Goal: Communication & Community: Answer question/provide support

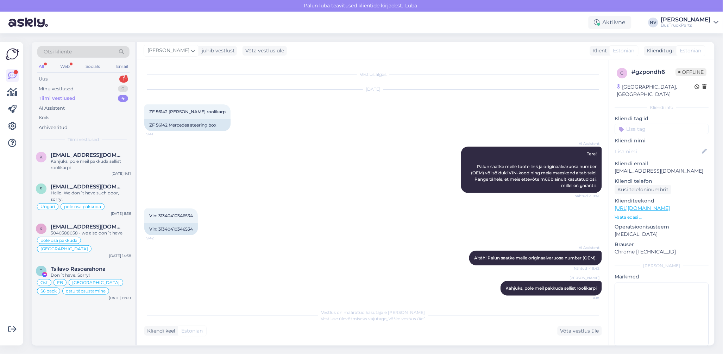
scroll to position [4, 0]
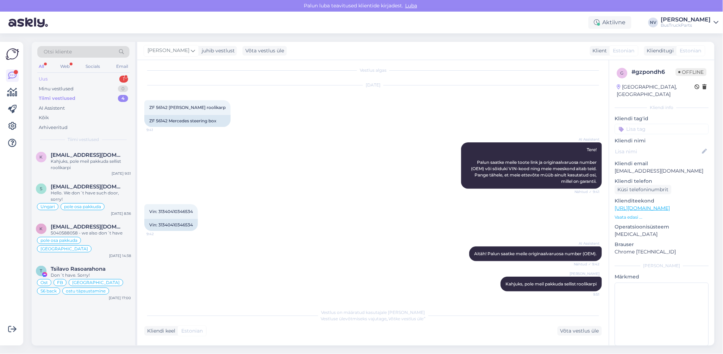
click at [53, 76] on div "Uus 1" at bounding box center [83, 79] width 92 height 10
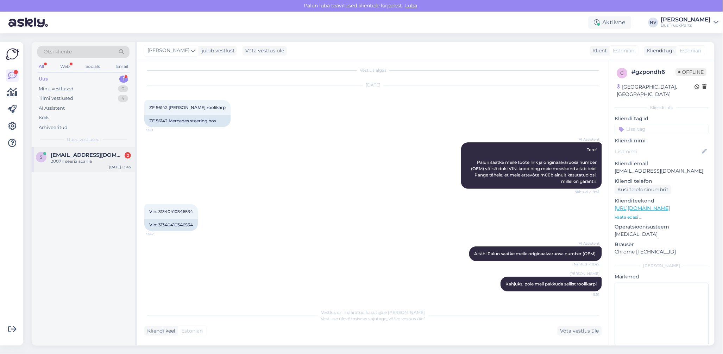
click at [80, 161] on div "2007 r seeria scania" at bounding box center [91, 161] width 80 height 6
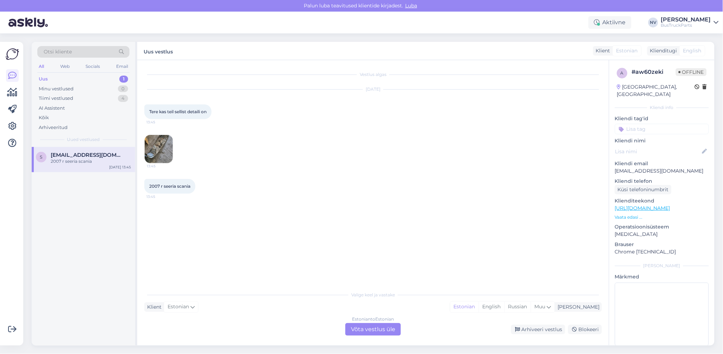
click at [157, 154] on img at bounding box center [159, 149] width 28 height 28
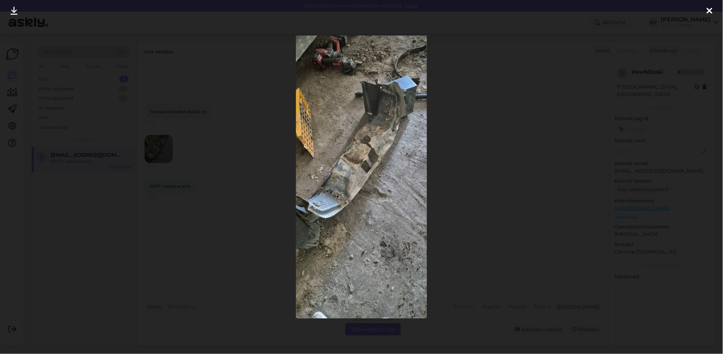
click at [707, 11] on icon at bounding box center [709, 11] width 6 height 9
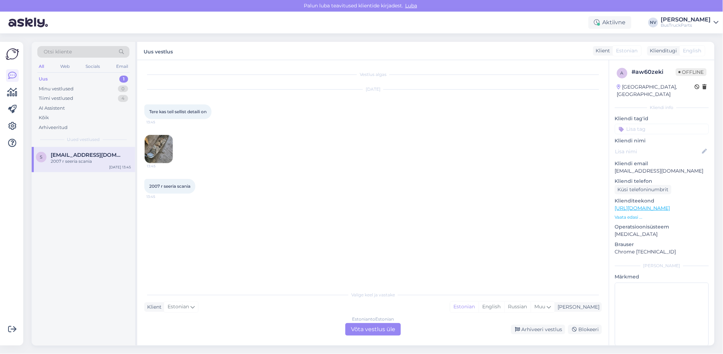
click at [371, 332] on div "Estonian to Estonian Võta vestlus üle" at bounding box center [373, 329] width 56 height 13
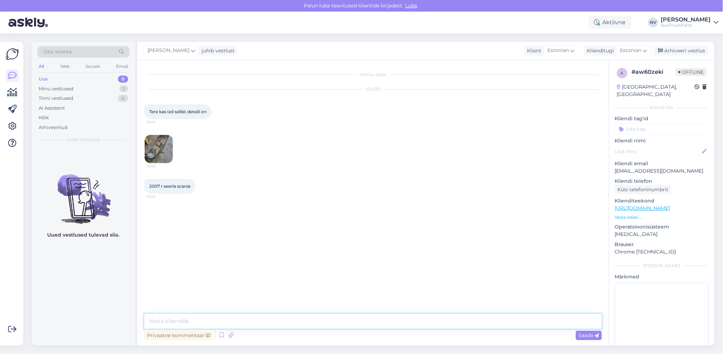
click at [170, 323] on textarea at bounding box center [372, 321] width 457 height 15
click at [334, 322] on textarea "Tere! Täname päringu eest! Saatke plaun osa originaalnumber või VIN kood" at bounding box center [372, 321] width 457 height 15
click at [400, 317] on textarea "Tere! Täname päringu eest! Saatke plaun osa originaalnumber või sõiduki VIN kood" at bounding box center [372, 321] width 457 height 15
type textarea "Tere! Täname päringu eest! Saatke plaun osa originaalnumber või sõiduki VIN koo…"
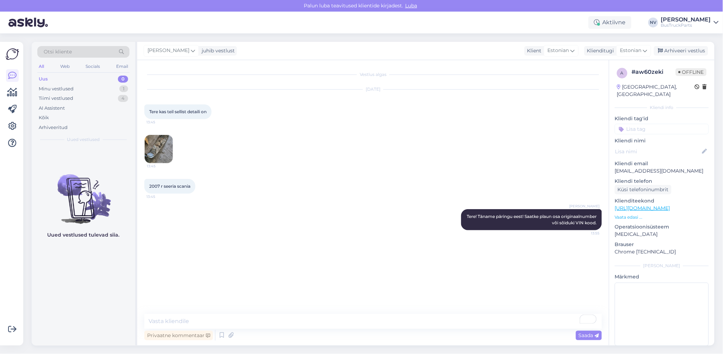
click at [649, 205] on link "[URL][DOMAIN_NAME]" at bounding box center [642, 208] width 55 height 6
click at [155, 142] on img at bounding box center [159, 149] width 28 height 28
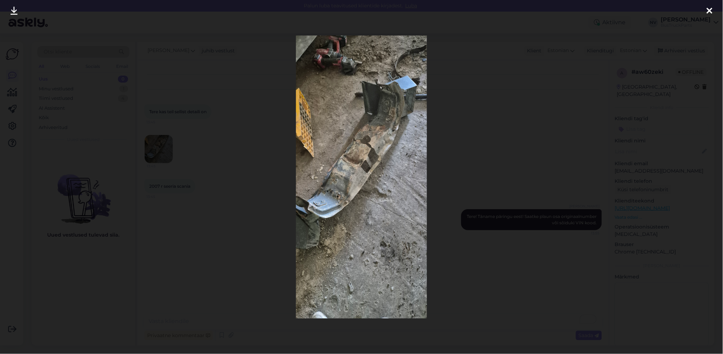
click at [710, 9] on icon at bounding box center [709, 11] width 6 height 9
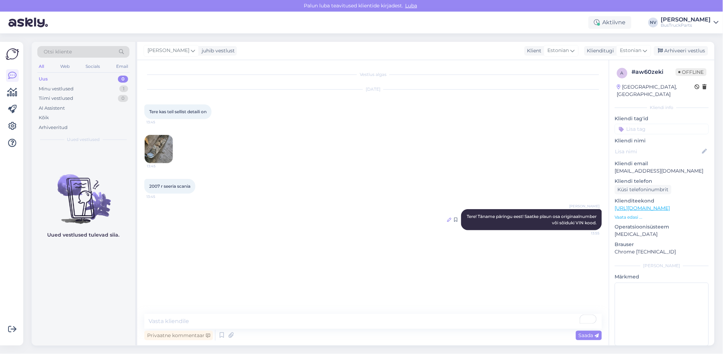
click at [450, 220] on icon at bounding box center [449, 220] width 4 height 4
click at [199, 318] on textarea "To enrich screen reader interactions, please activate Accessibility in Grammarl…" at bounding box center [372, 321] width 457 height 15
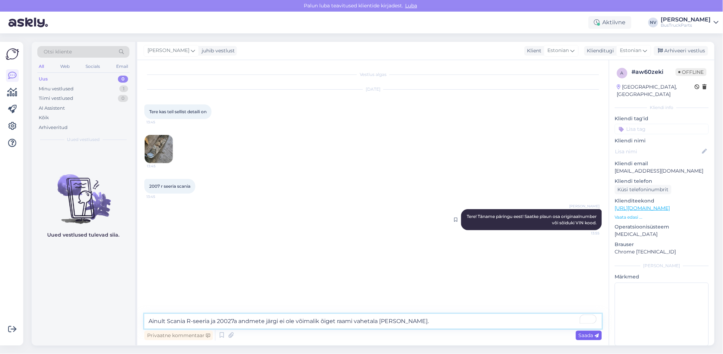
type textarea "Ainult Scania R-seeria ja 20027a andmete järgi ei ole võimalik õiget raami vahe…"
click at [586, 337] on span "Saada" at bounding box center [588, 335] width 20 height 6
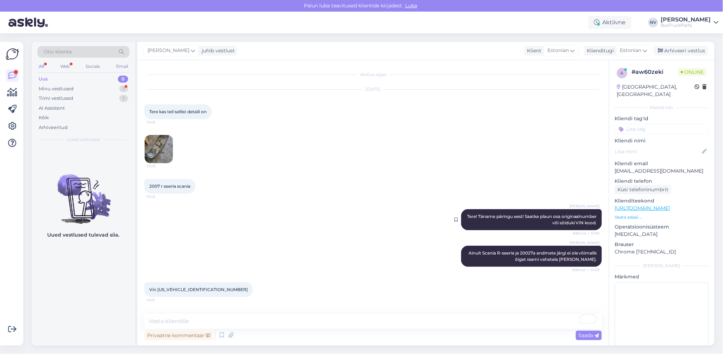
scroll to position [27, 0]
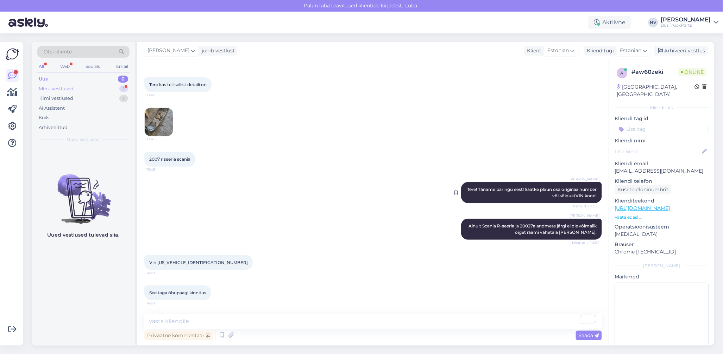
click at [64, 87] on div "Minu vestlused" at bounding box center [56, 88] width 35 height 7
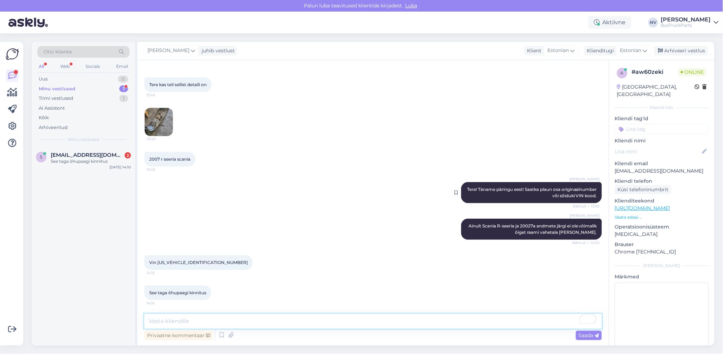
click at [234, 323] on textarea "To enrich screen reader interactions, please activate Accessibility in Grammarl…" at bounding box center [372, 321] width 457 height 15
type textarea "Kohe uurime [PERSON_NAME]."
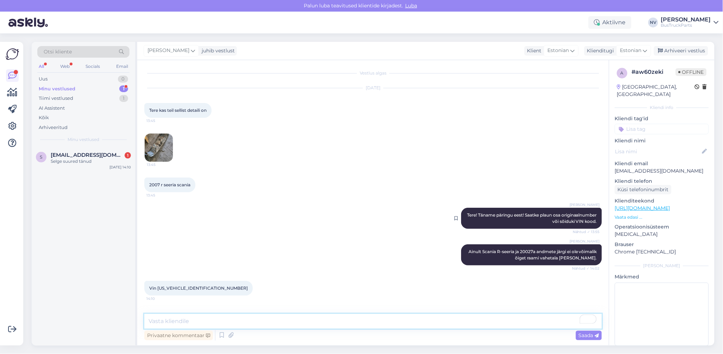
scroll to position [0, 0]
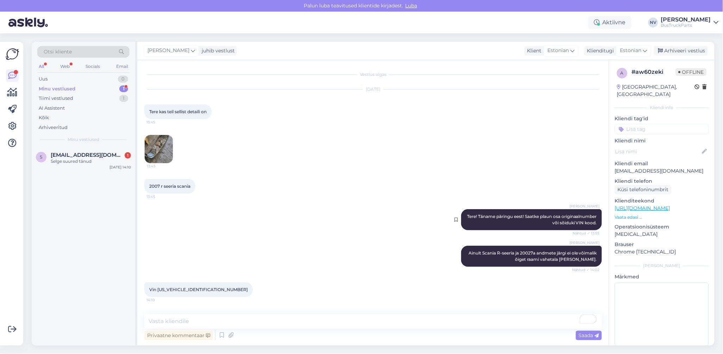
click at [670, 205] on link "[URL][DOMAIN_NAME]" at bounding box center [642, 208] width 55 height 6
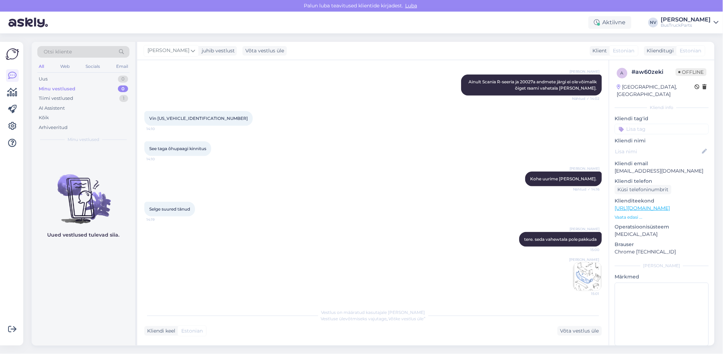
scroll to position [171, 0]
click at [573, 278] on img at bounding box center [587, 277] width 28 height 28
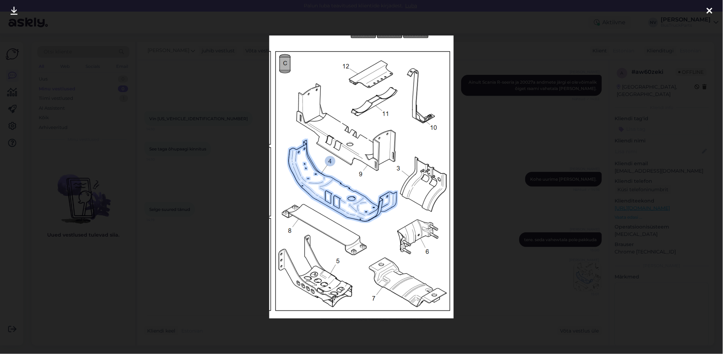
click at [707, 9] on icon at bounding box center [709, 11] width 6 height 9
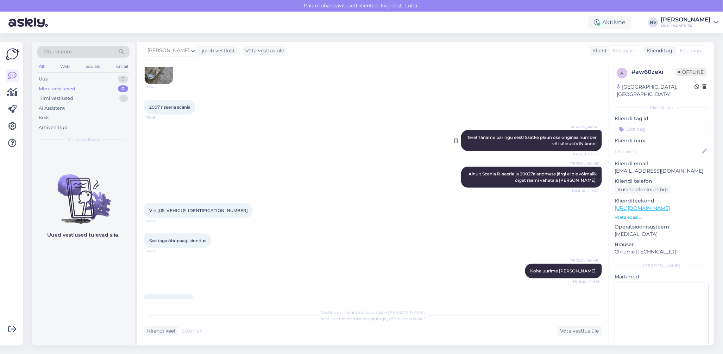
scroll to position [77, 0]
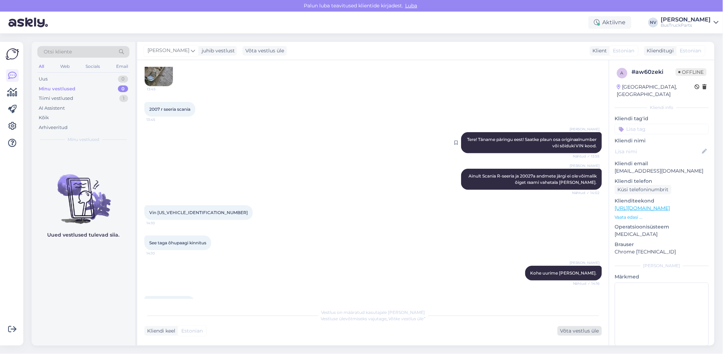
click at [575, 329] on div "Võta vestlus üle" at bounding box center [579, 330] width 44 height 9
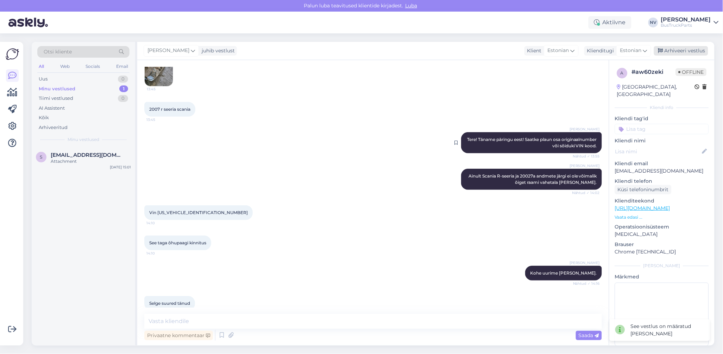
click at [691, 49] on div "Arhiveeri vestlus" at bounding box center [681, 50] width 54 height 9
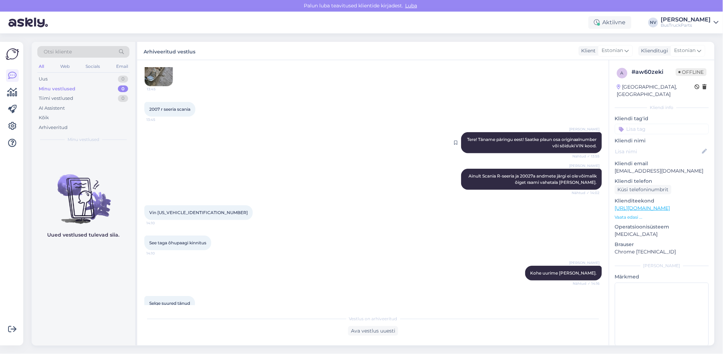
click at [644, 124] on input at bounding box center [662, 129] width 94 height 11
type input "Eesti"
click at [689, 146] on span "Eesti" at bounding box center [694, 148] width 10 height 4
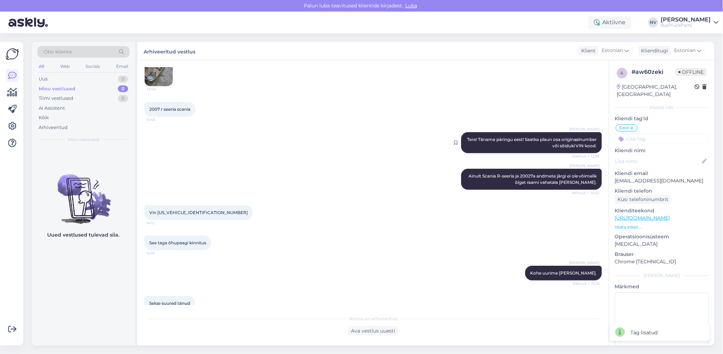
click at [650, 134] on input at bounding box center [662, 139] width 94 height 11
type input "pole"
click at [655, 164] on span "pole osa pakkuda" at bounding box center [661, 166] width 37 height 4
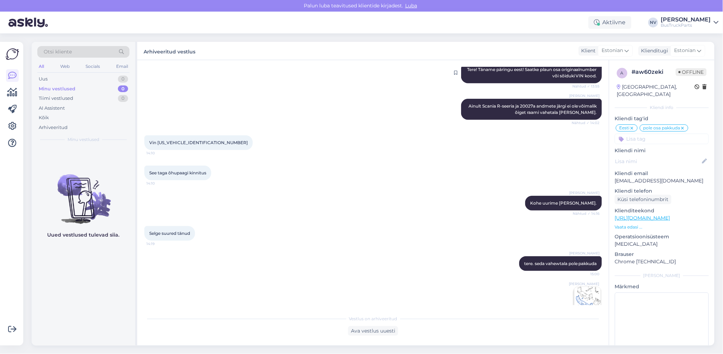
scroll to position [164, 0]
